Goal: Find specific page/section: Find specific page/section

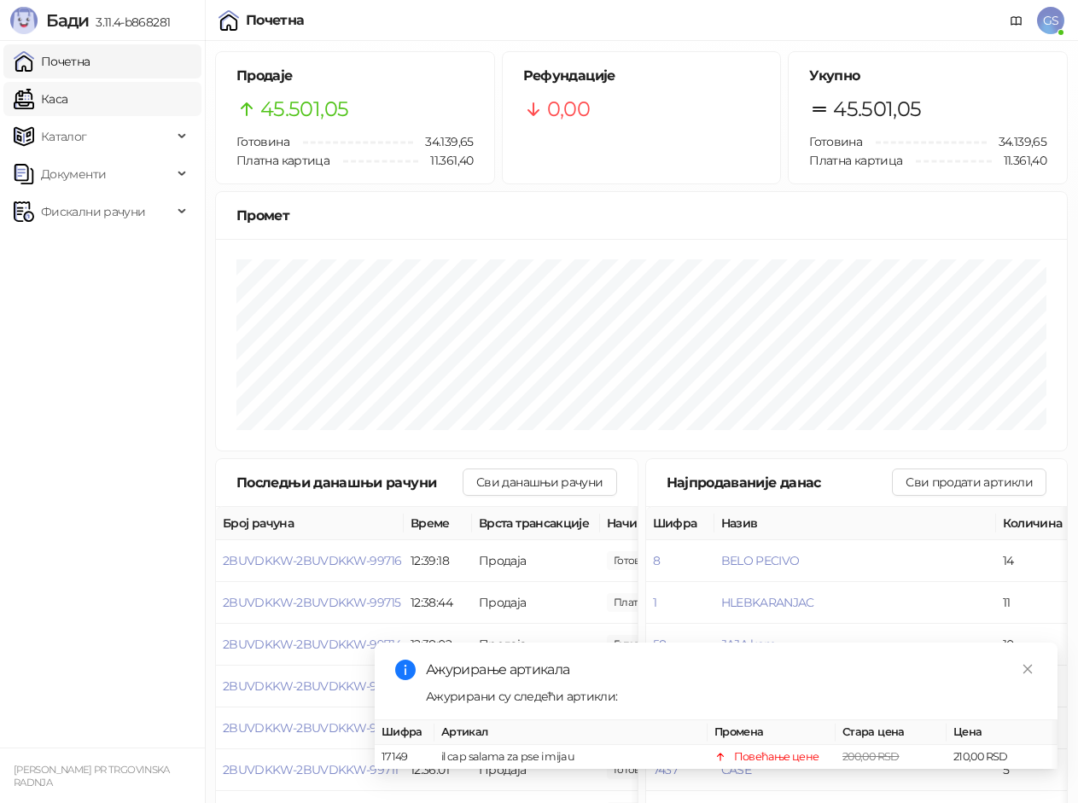
click at [67, 100] on link "Каса" at bounding box center [41, 99] width 54 height 34
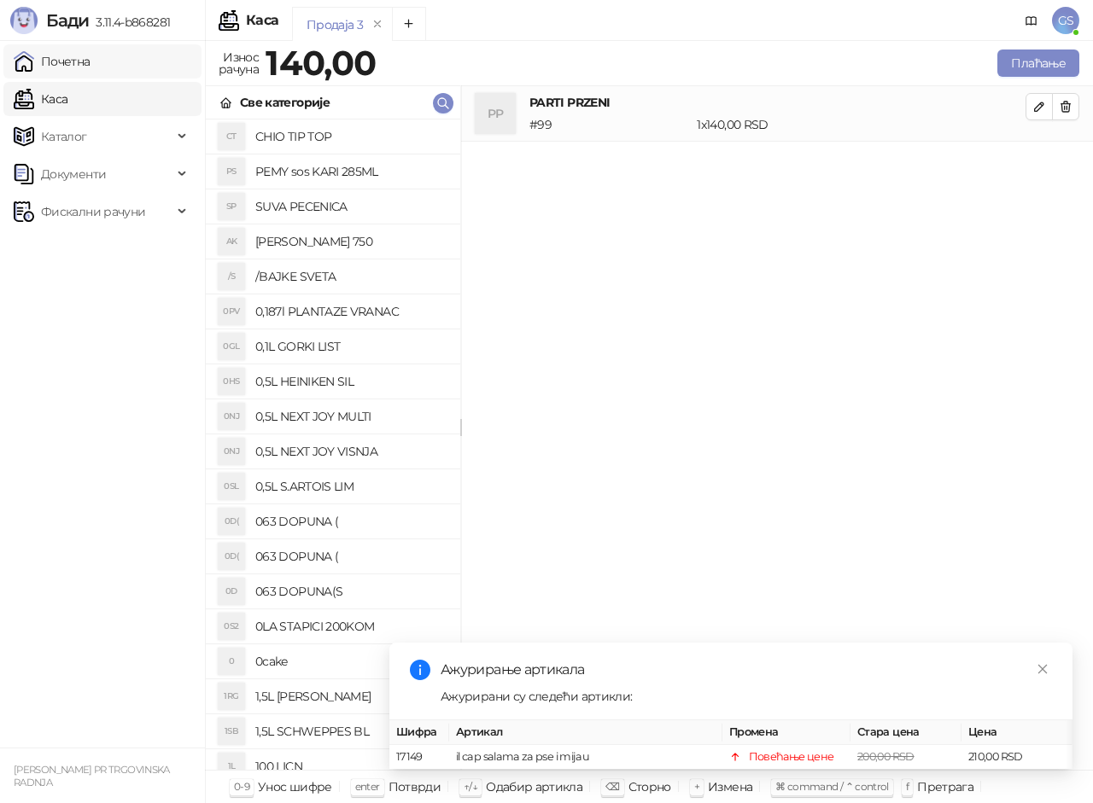
click at [90, 63] on link "Почетна" at bounding box center [52, 61] width 77 height 34
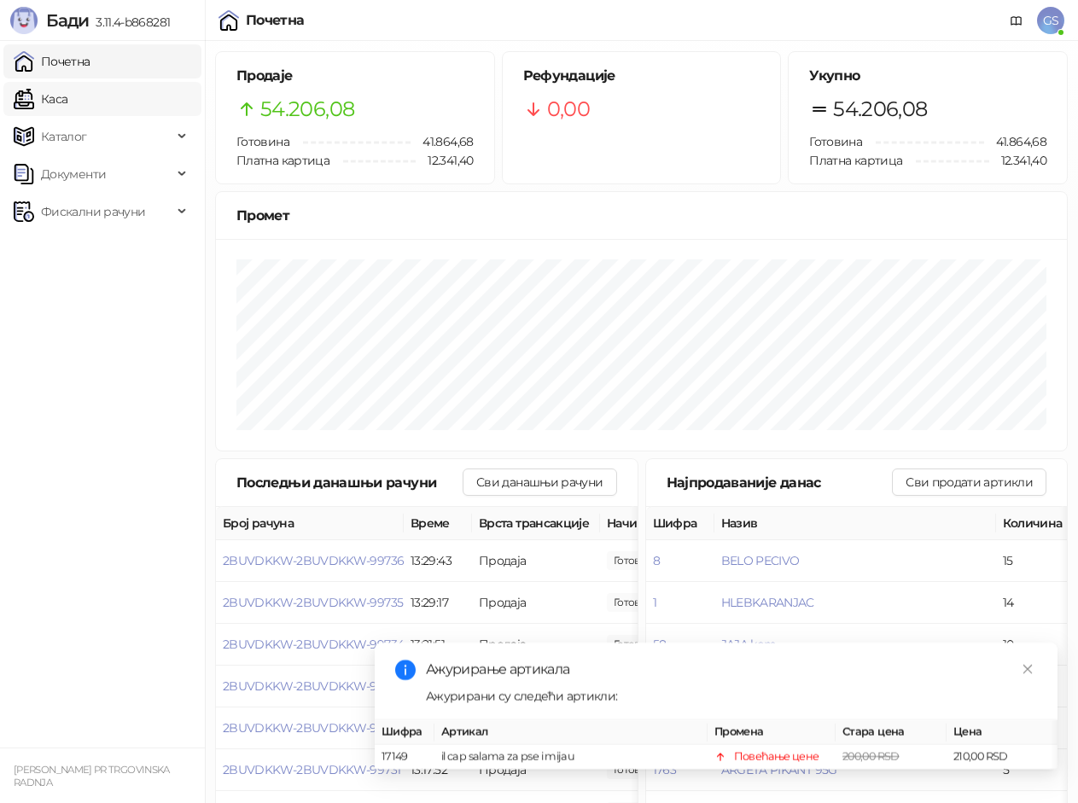
click at [57, 107] on link "Каса" at bounding box center [41, 99] width 54 height 34
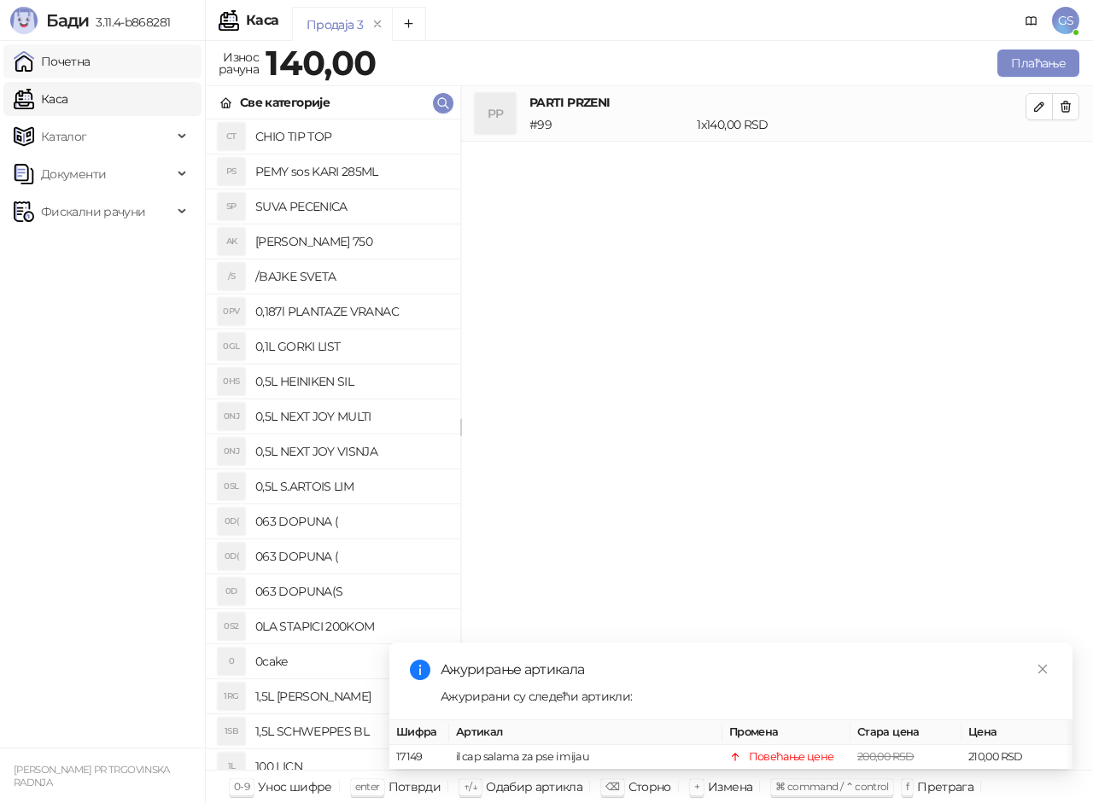
click at [78, 67] on link "Почетна" at bounding box center [52, 61] width 77 height 34
